Goal: Information Seeking & Learning: Understand process/instructions

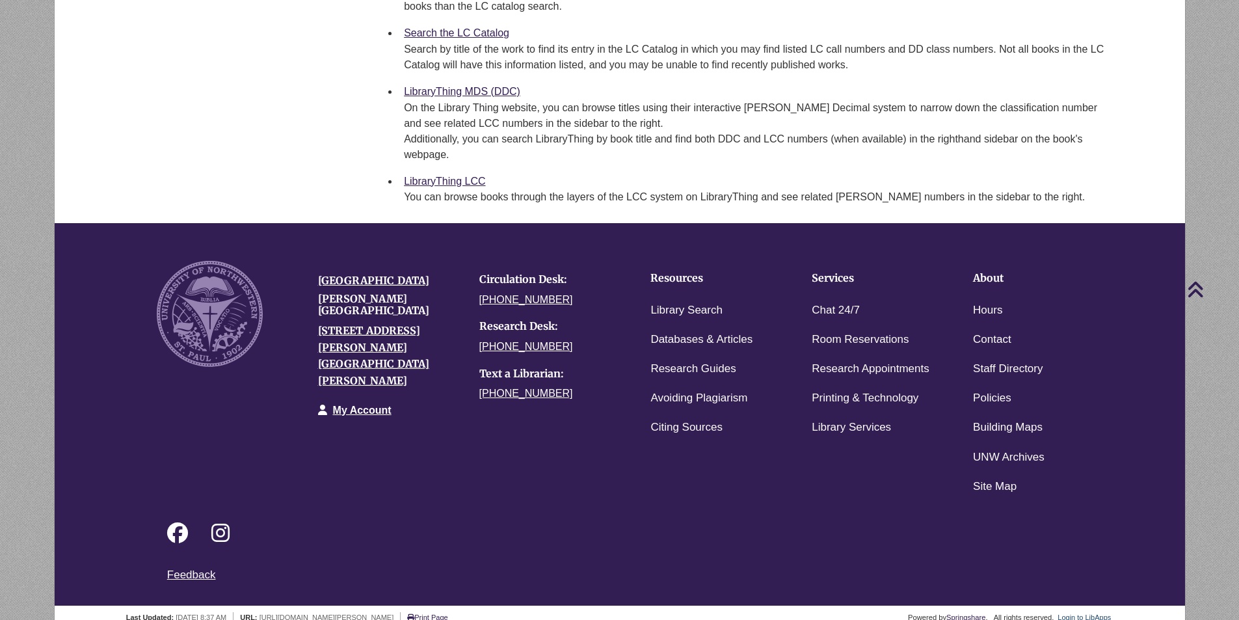
scroll to position [479, 0]
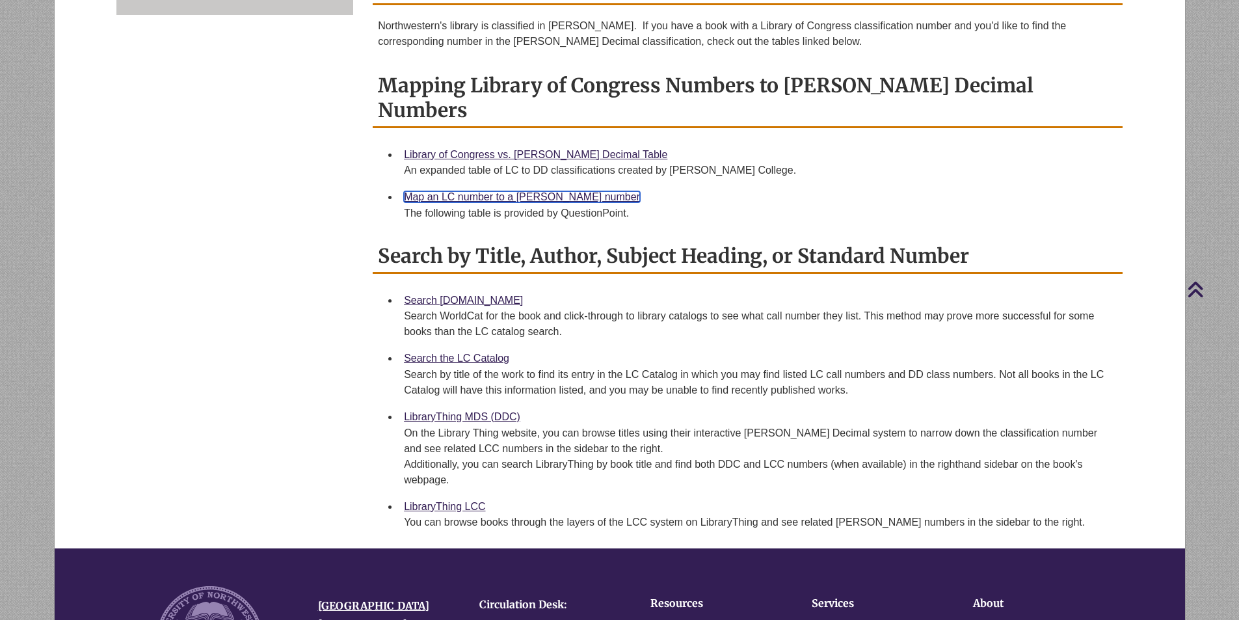
click at [499, 191] on link "Map an LC number to a [PERSON_NAME] number" at bounding box center [522, 196] width 236 height 11
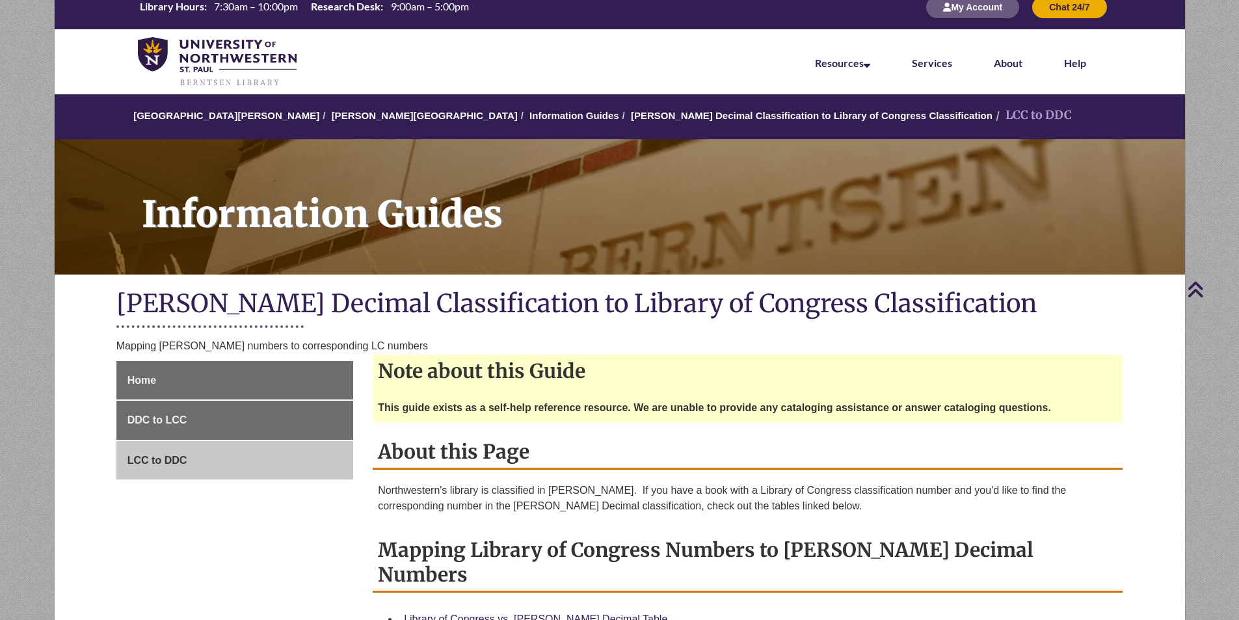
scroll to position [0, 0]
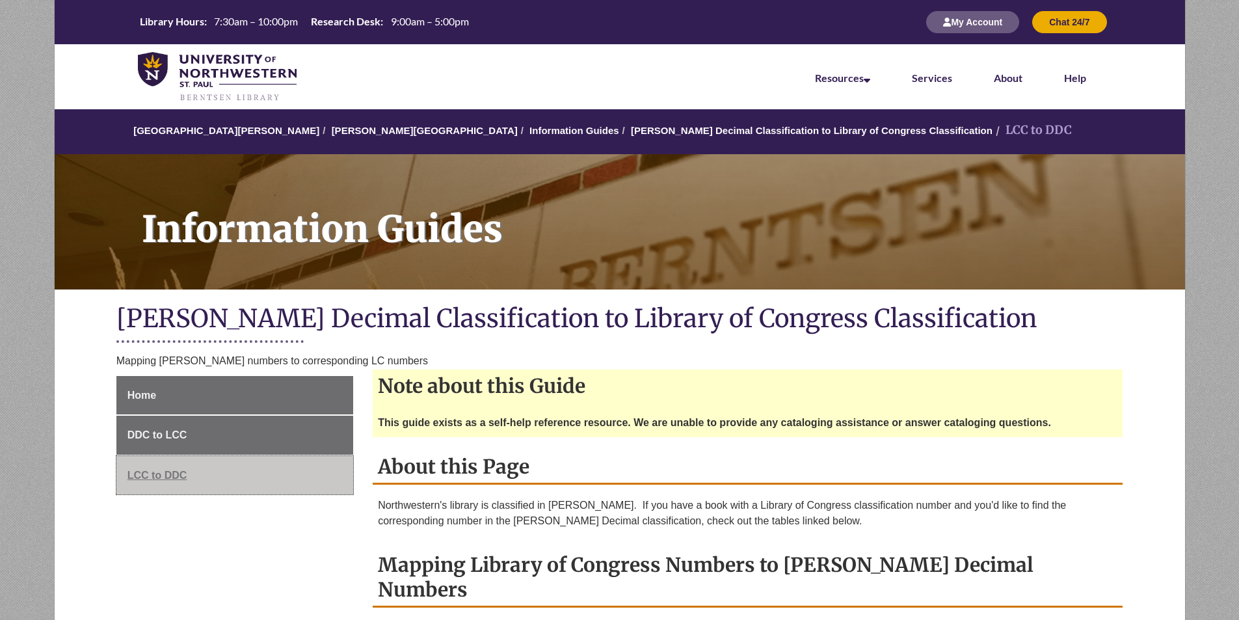
click at [146, 475] on span "LCC to DDC" at bounding box center [157, 474] width 60 height 11
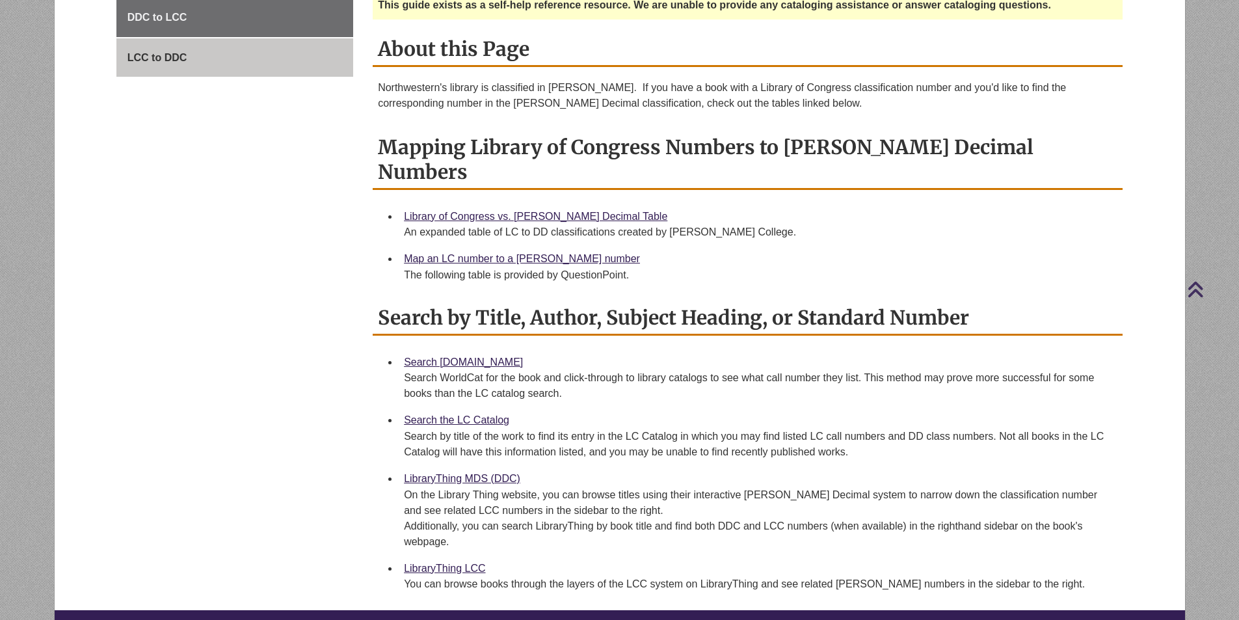
scroll to position [520, 0]
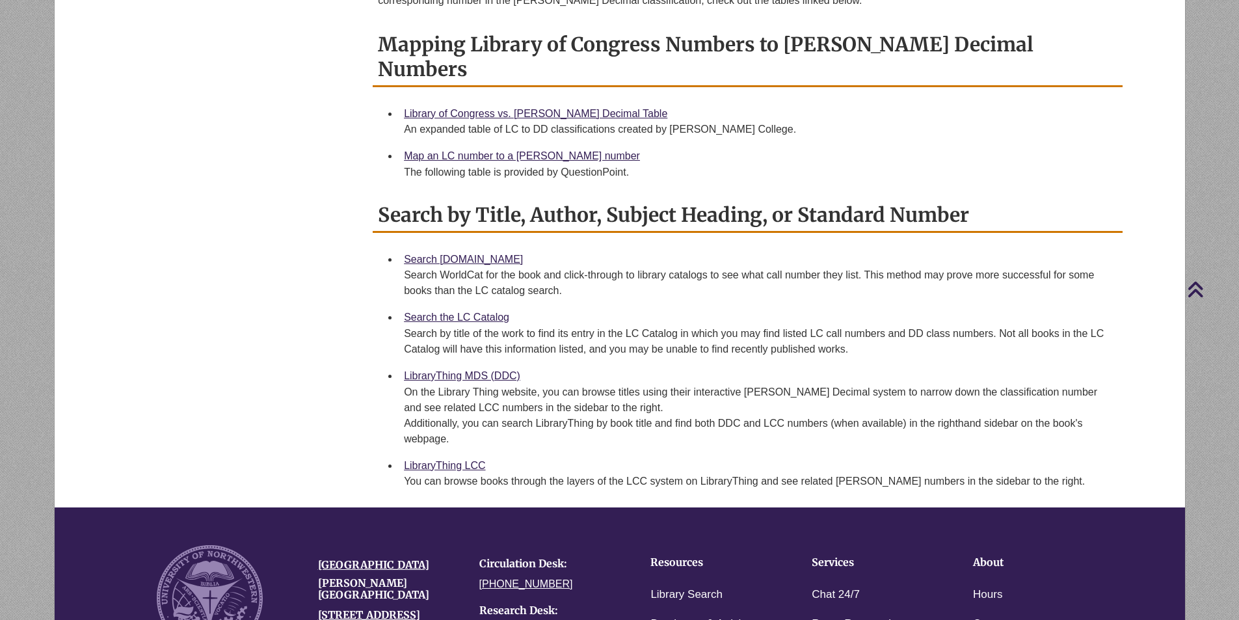
click at [475, 309] on div "Search the LC Catalog Search by title of the work to find its entry in the LC C…" at bounding box center [758, 333] width 708 height 48
click at [472, 311] on link "Search the LC Catalog" at bounding box center [456, 316] width 105 height 11
